Goal: Task Accomplishment & Management: Use online tool/utility

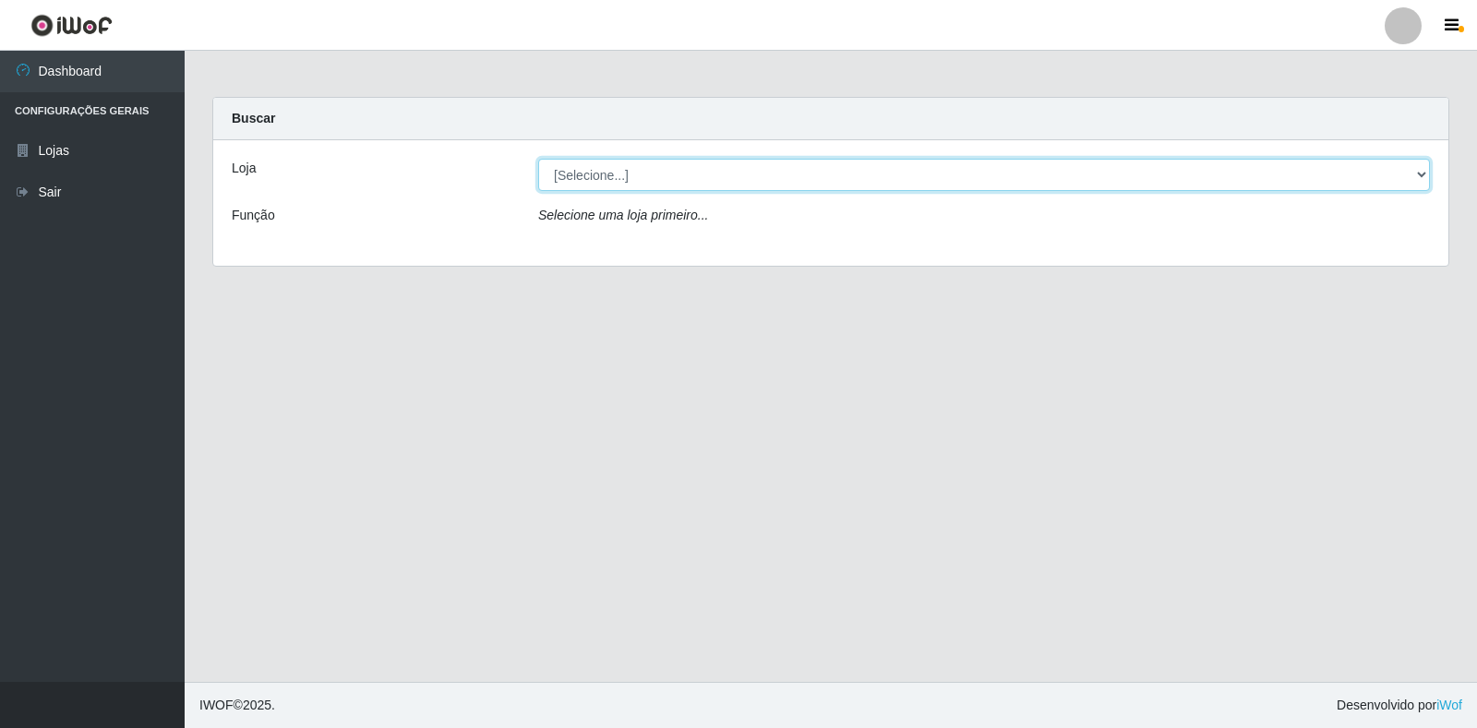
click at [1413, 180] on select "[Selecione...] Extrabom - Loja 18 Goiabeiras" at bounding box center [984, 175] width 892 height 32
select select "501"
click at [538, 159] on select "[Selecione...] Extrabom - Loja 18 Goiabeiras" at bounding box center [984, 175] width 892 height 32
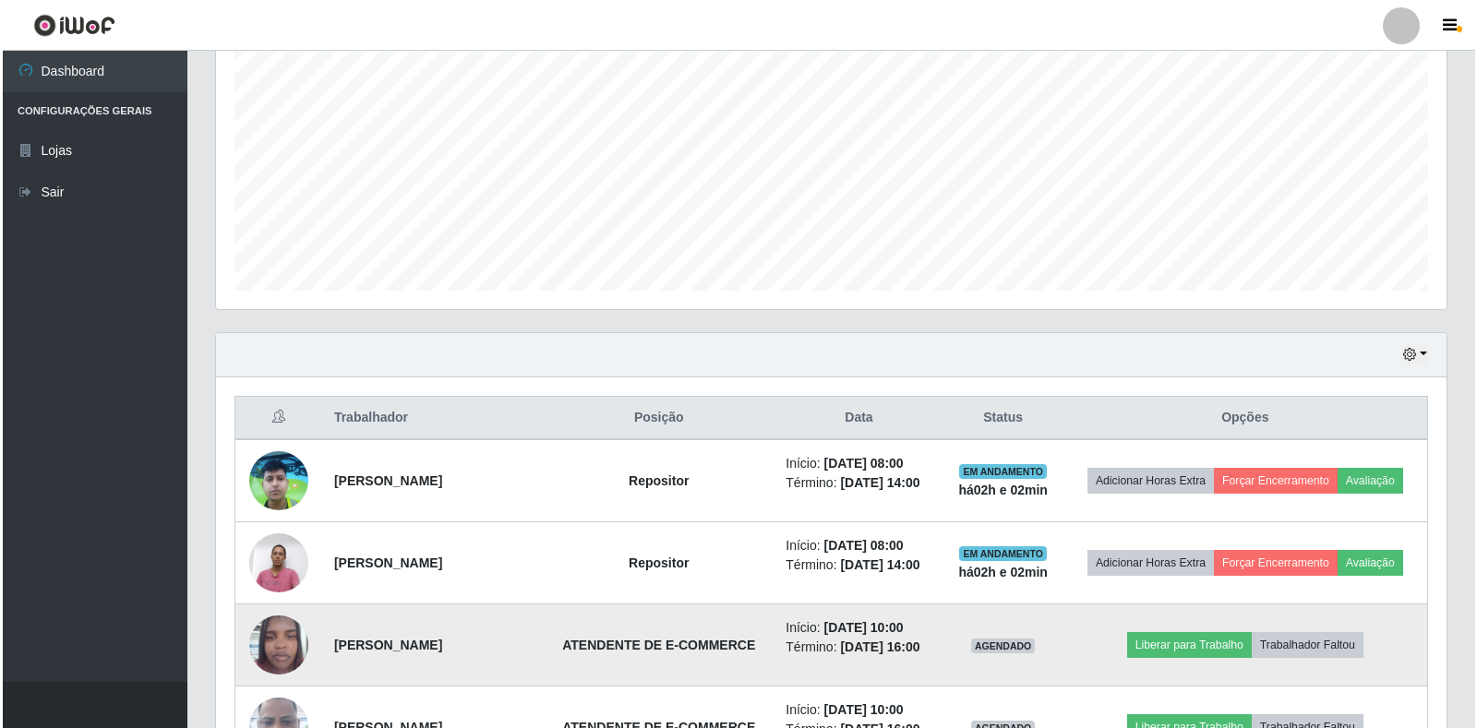
scroll to position [738, 0]
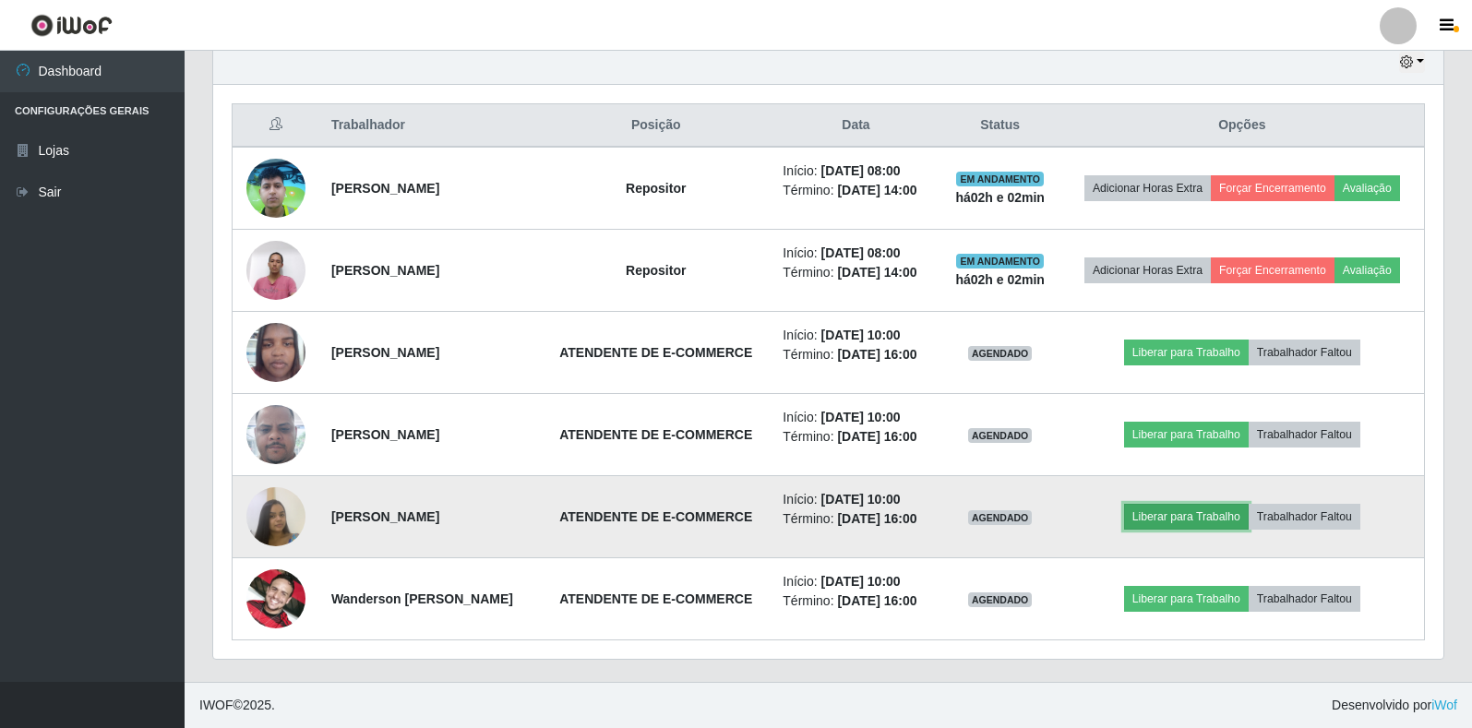
click at [1220, 504] on button "Liberar para Trabalho" at bounding box center [1186, 517] width 125 height 26
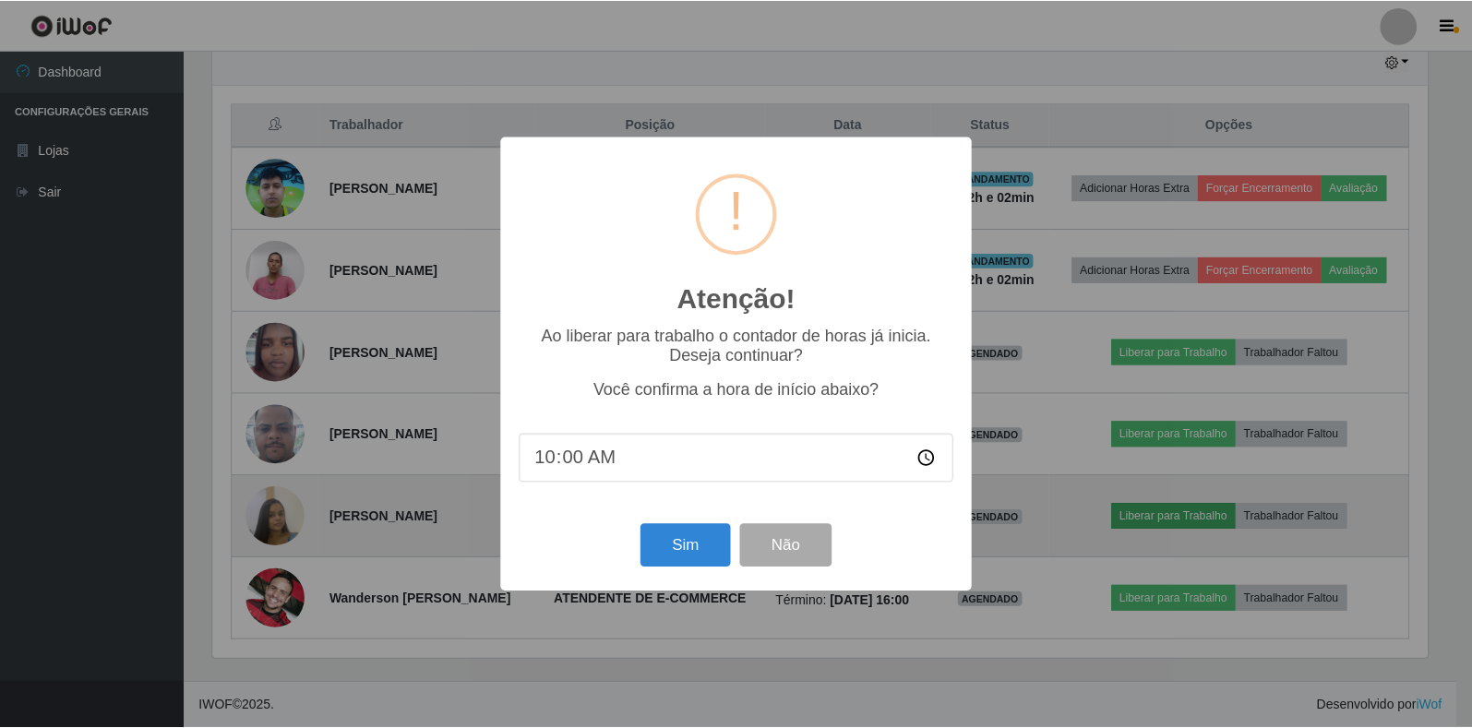
scroll to position [383, 1219]
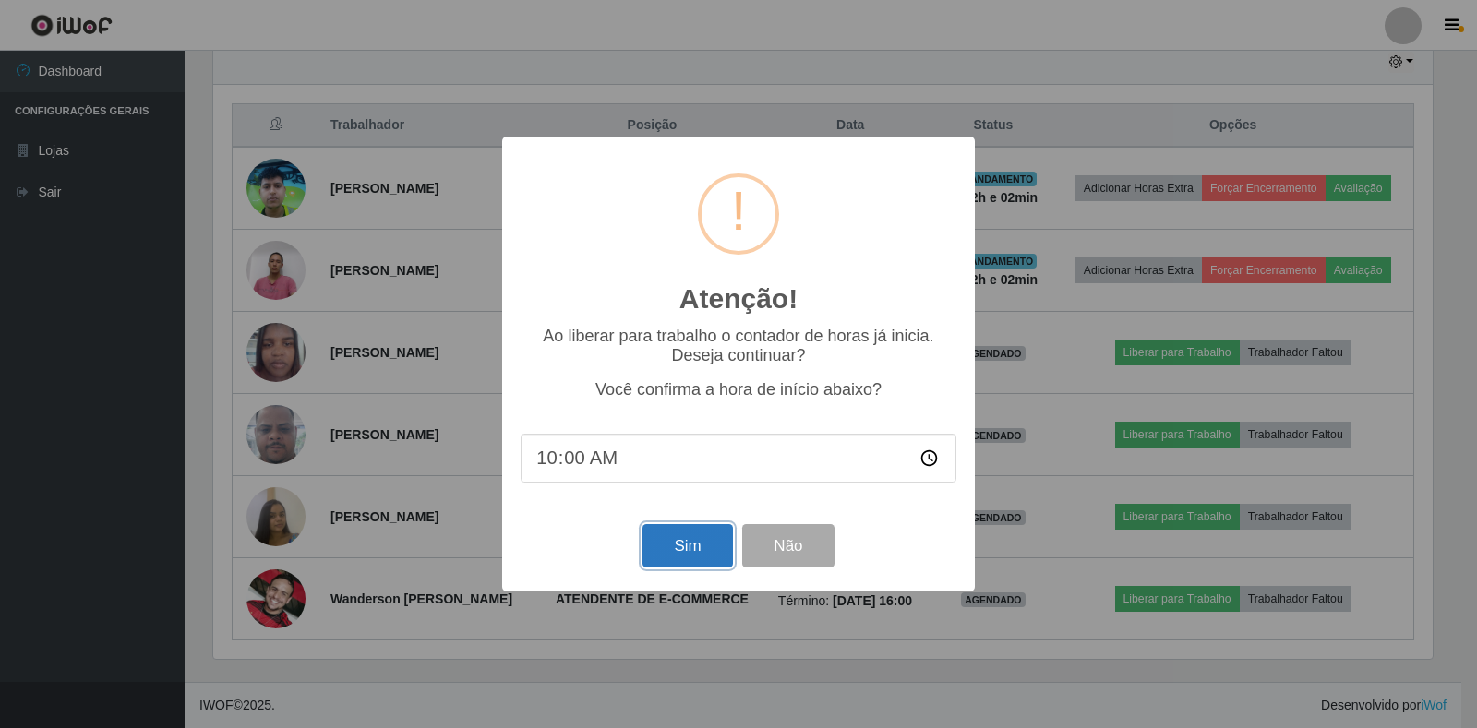
click at [675, 560] on button "Sim" at bounding box center [687, 545] width 90 height 43
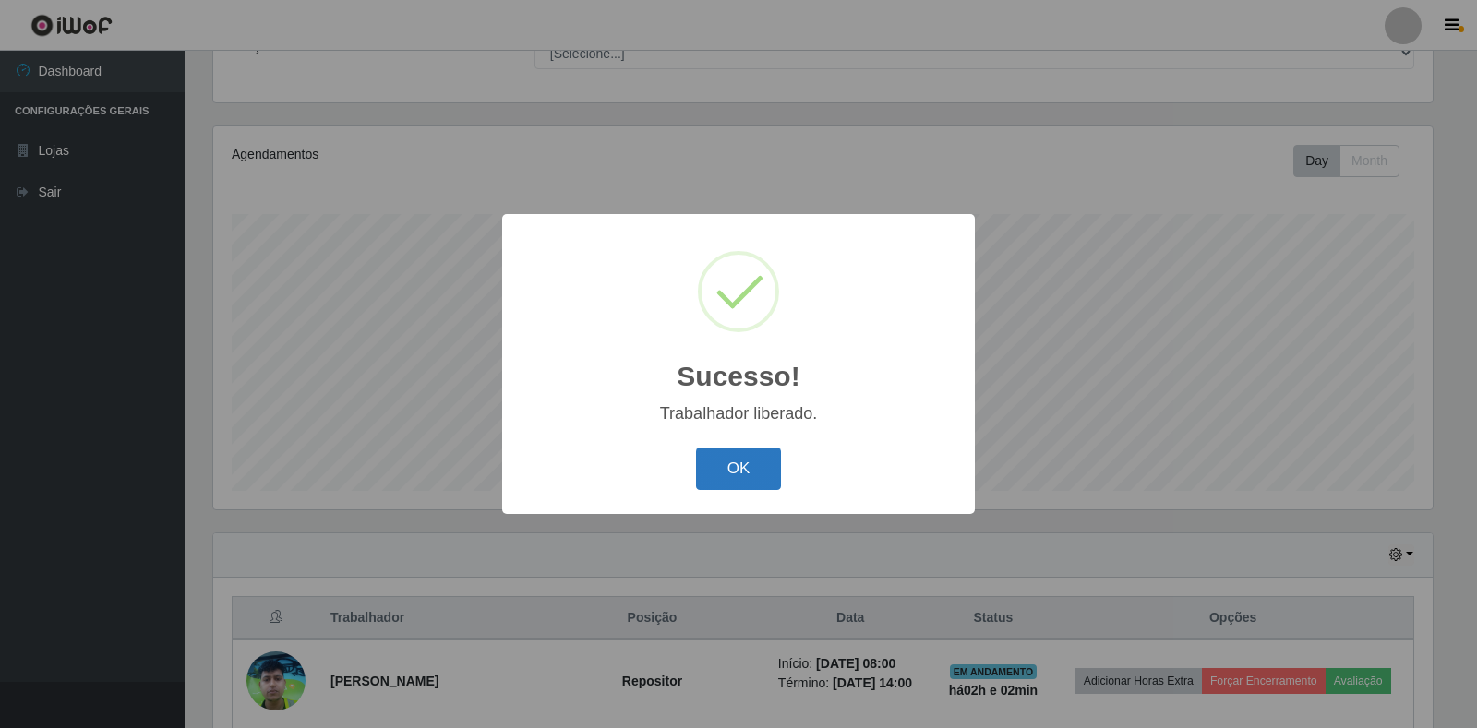
click at [712, 460] on button "OK" at bounding box center [739, 469] width 86 height 43
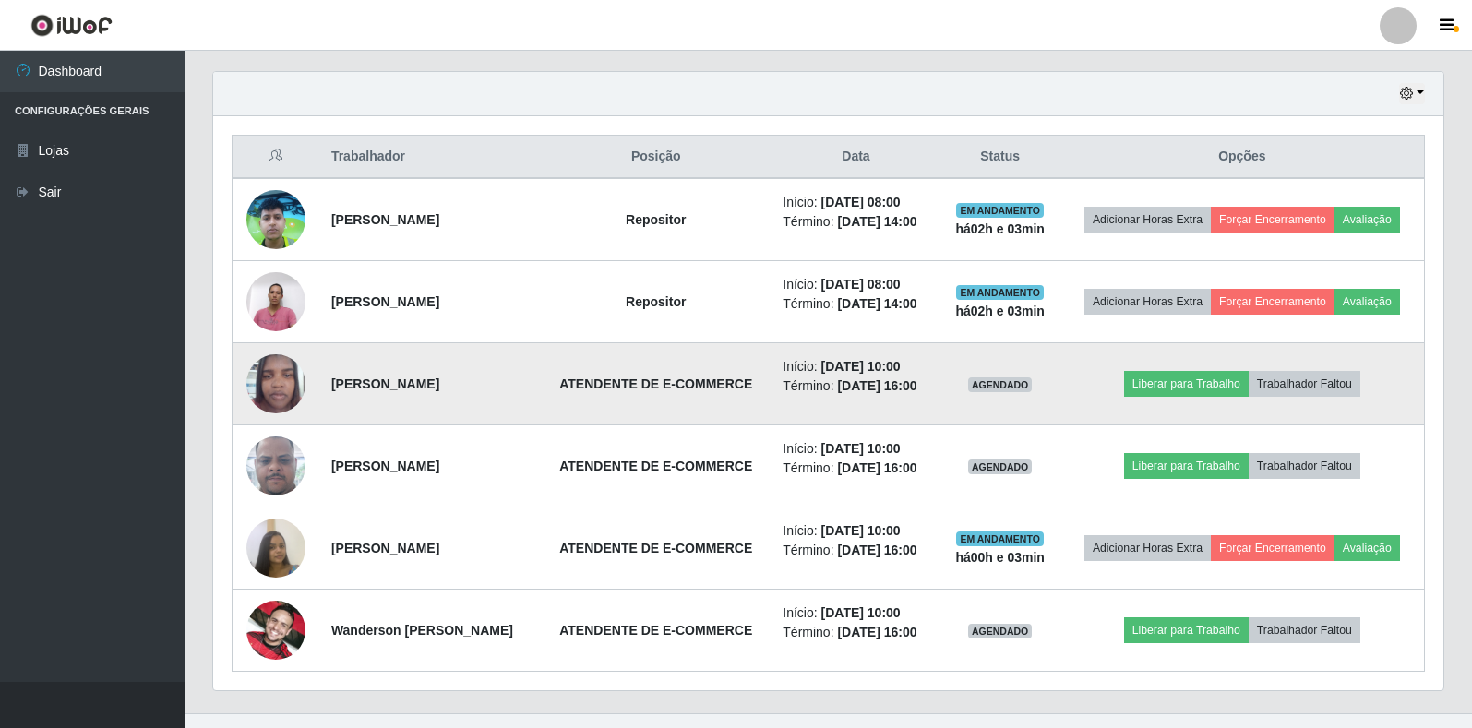
scroll to position [723, 0]
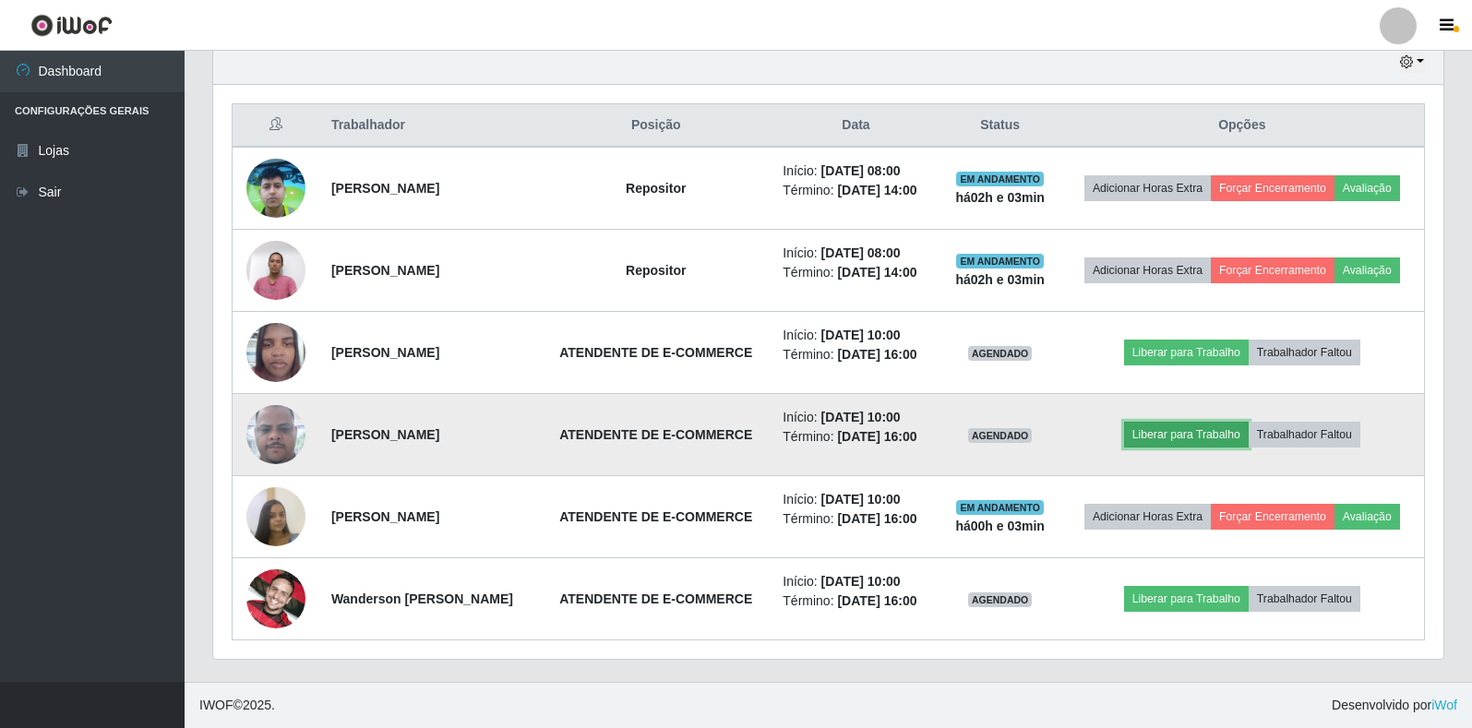
click at [1218, 422] on button "Liberar para Trabalho" at bounding box center [1186, 435] width 125 height 26
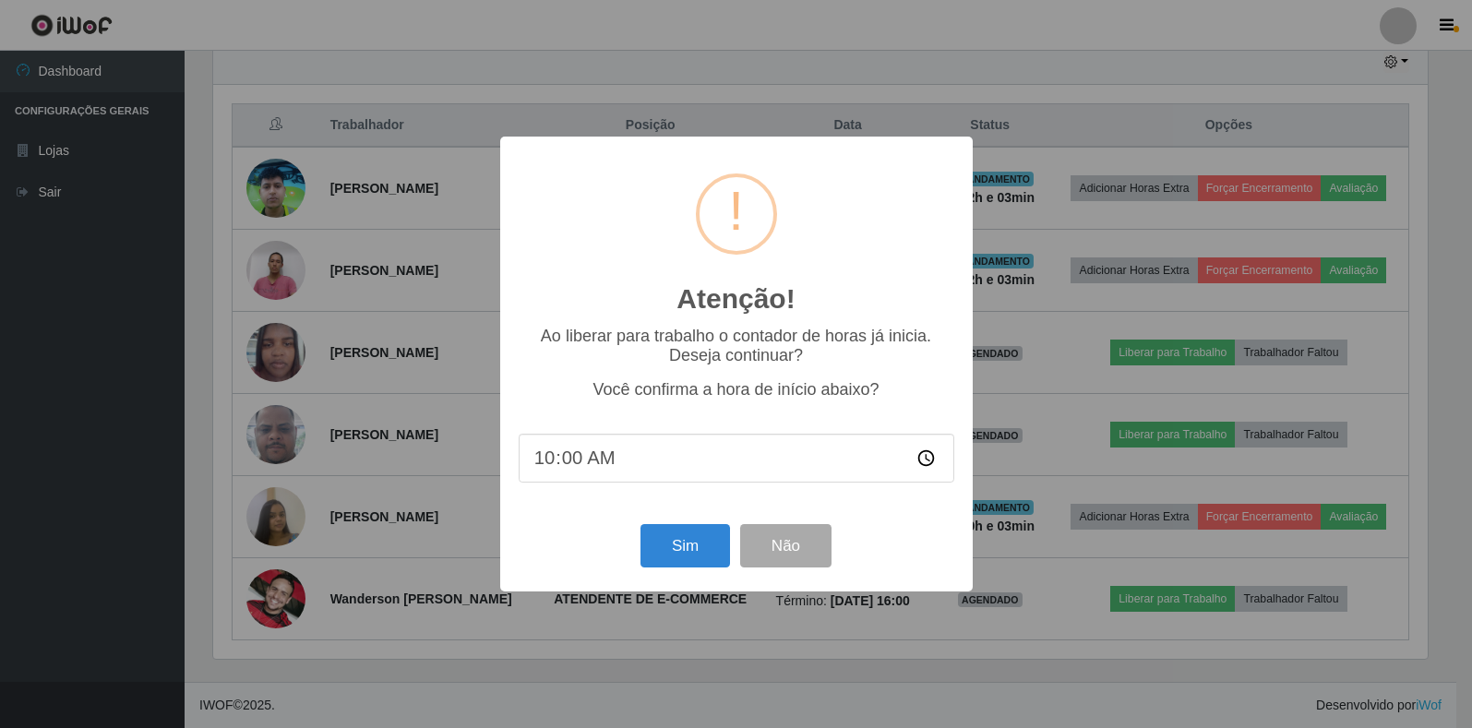
scroll to position [383, 1219]
click at [665, 542] on button "Sim" at bounding box center [687, 545] width 90 height 43
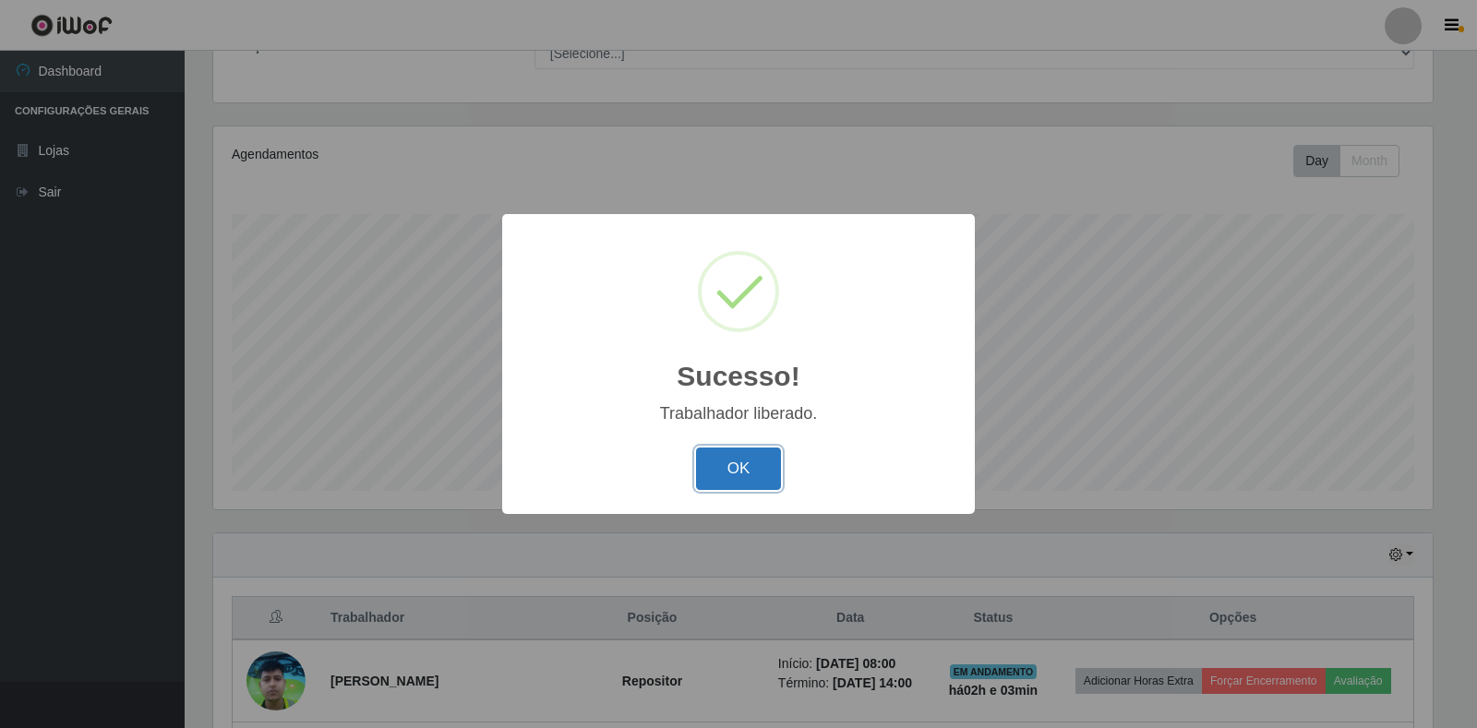
click at [758, 470] on button "OK" at bounding box center [739, 469] width 86 height 43
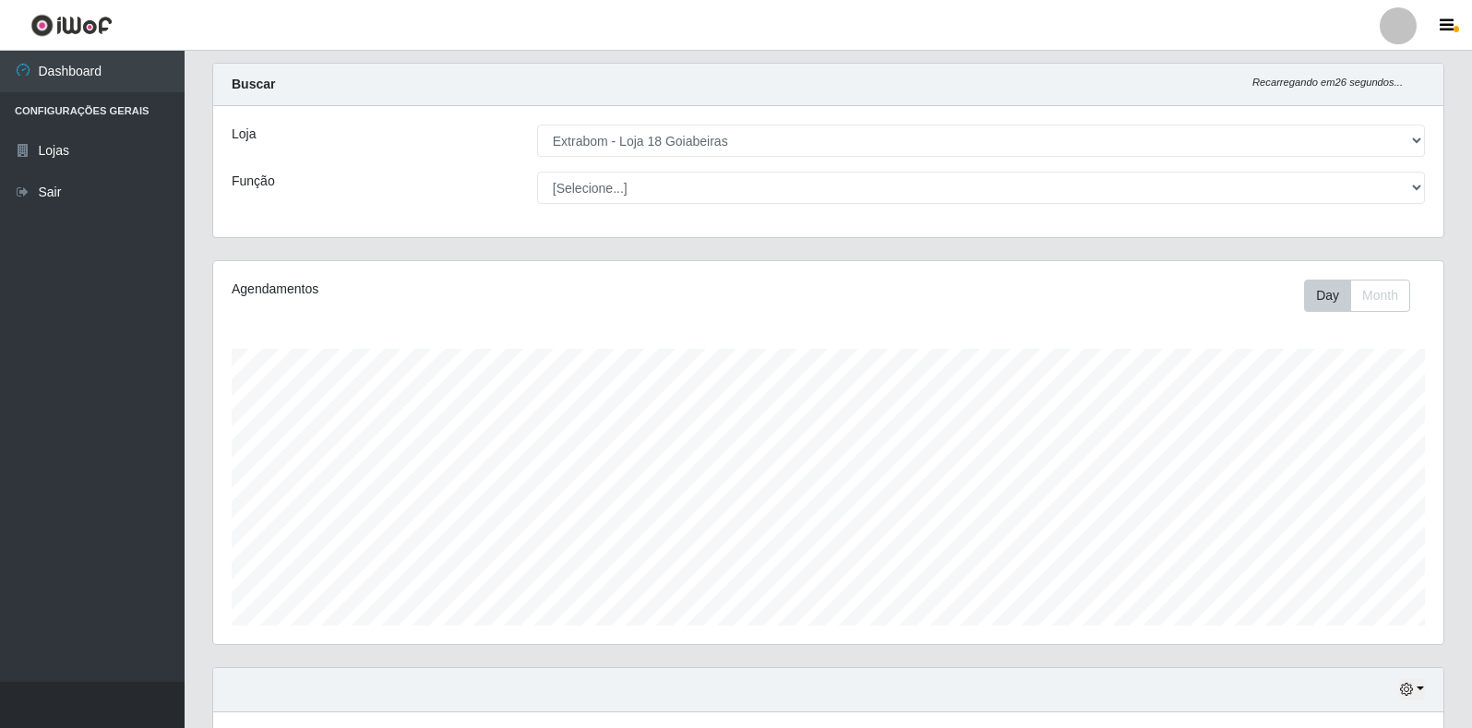
scroll to position [0, 0]
